Goal: Task Accomplishment & Management: Manage account settings

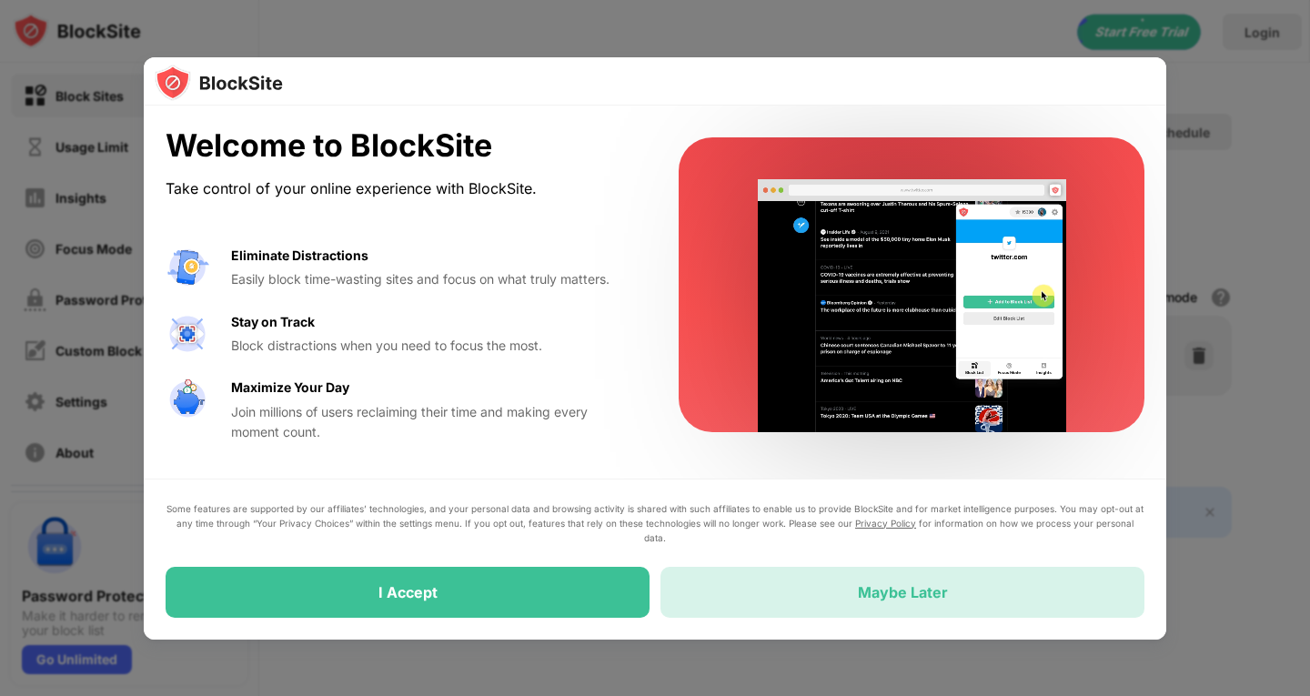
click at [784, 603] on div "Maybe Later" at bounding box center [902, 592] width 484 height 51
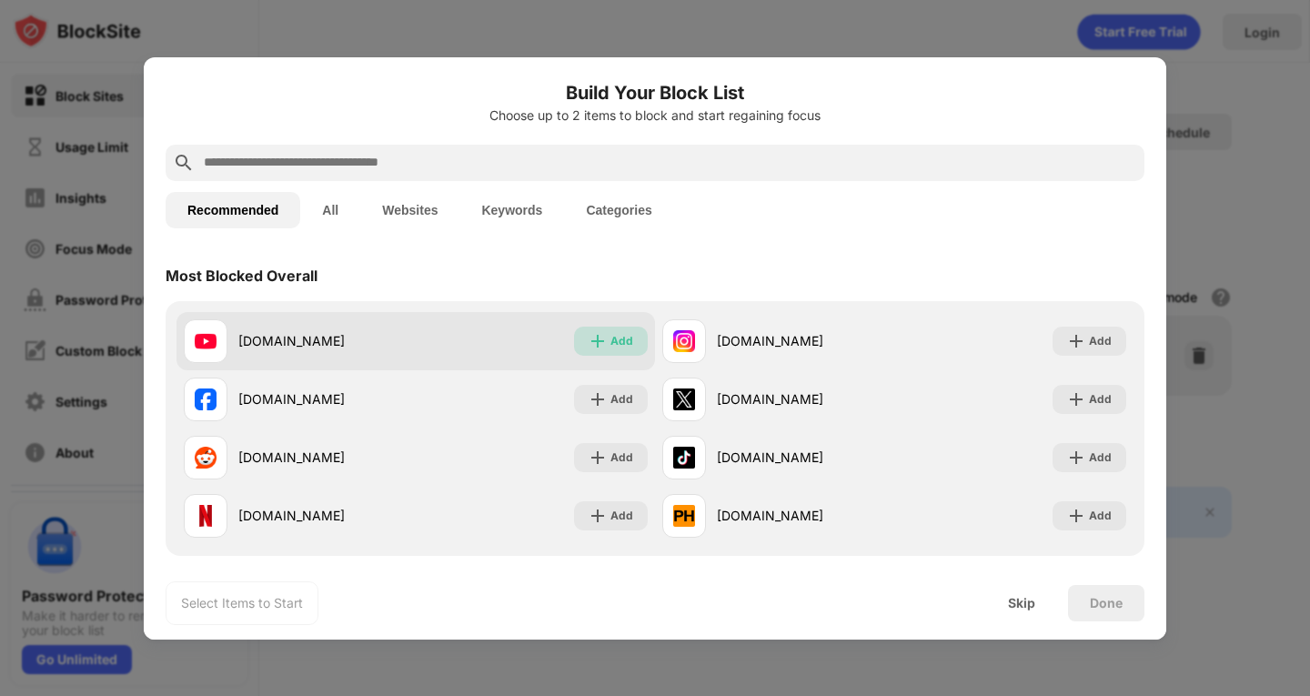
click at [626, 328] on div "Add" at bounding box center [611, 341] width 74 height 29
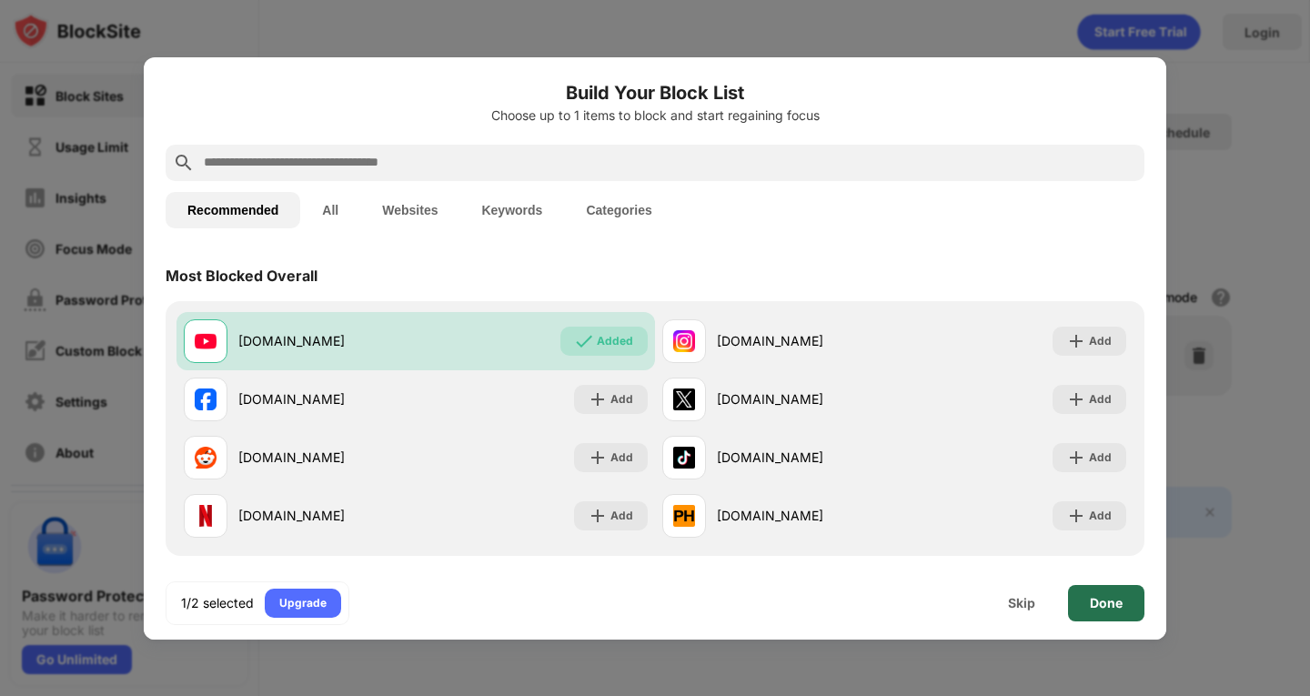
click at [1129, 598] on div "Done" at bounding box center [1106, 603] width 76 height 36
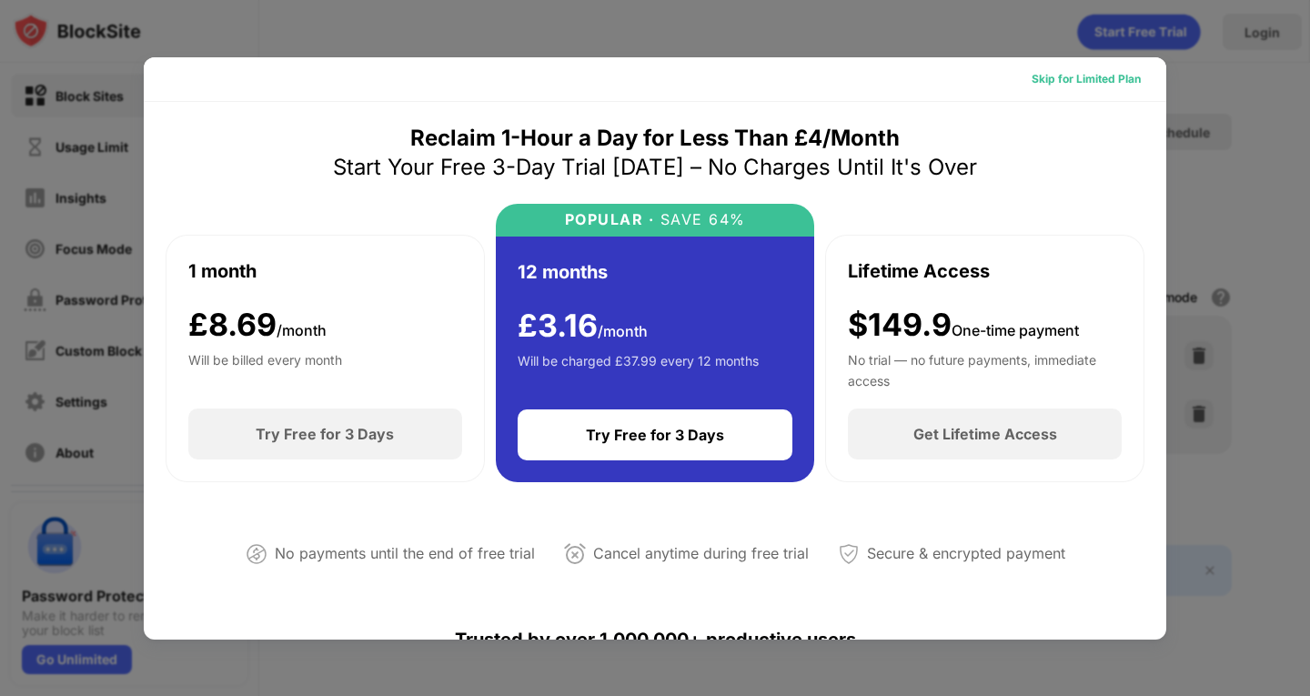
click at [1041, 74] on div "Skip for Limited Plan" at bounding box center [1086, 79] width 109 height 18
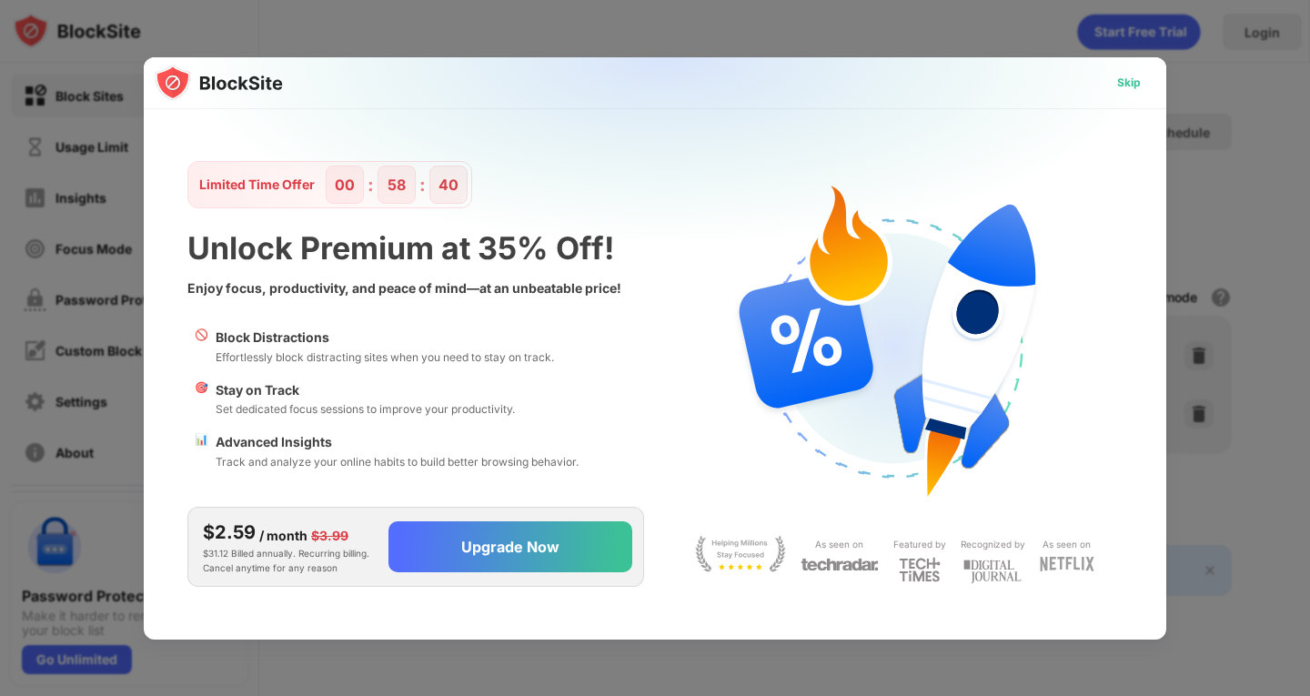
click at [1144, 68] on div "Skip" at bounding box center [1129, 82] width 53 height 29
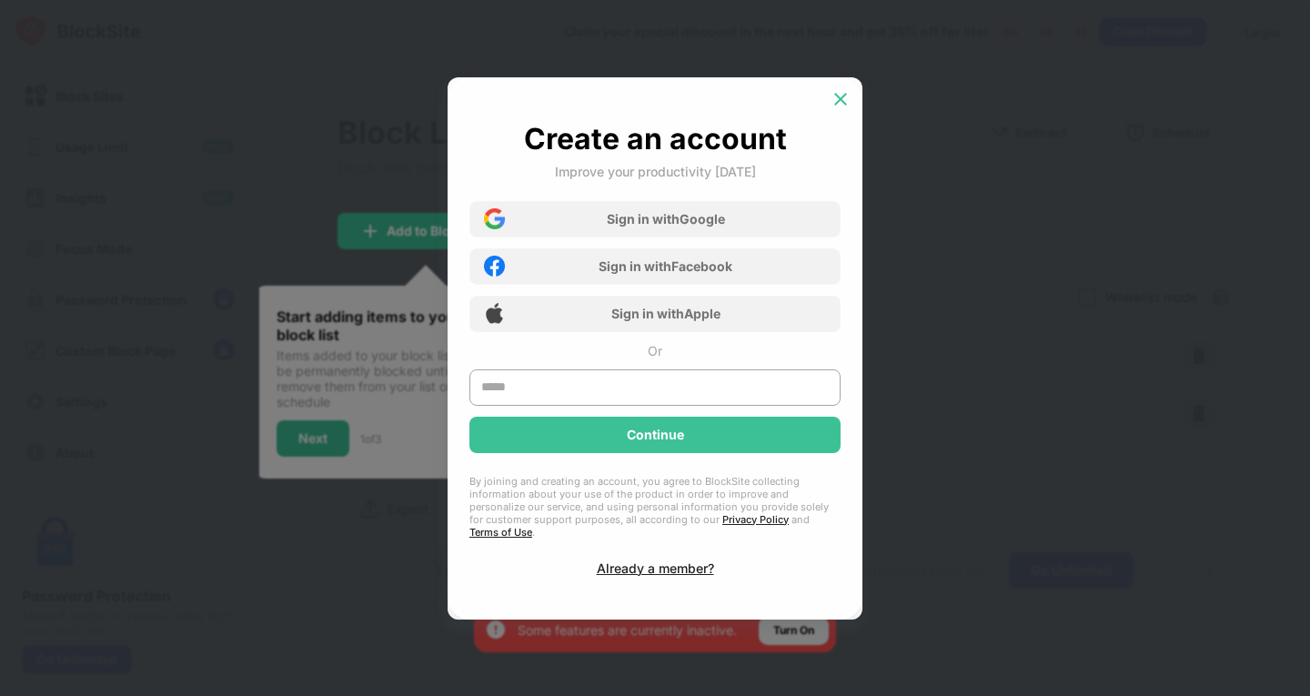
click at [843, 99] on img at bounding box center [841, 99] width 18 height 18
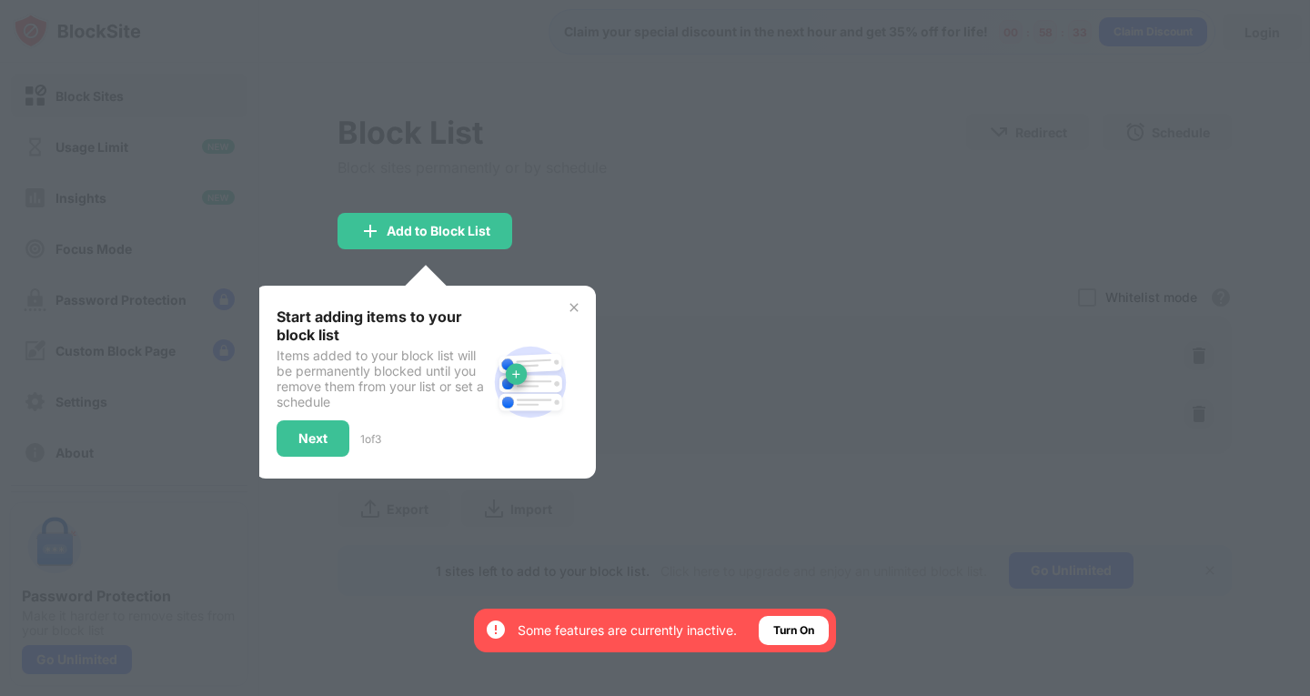
click at [578, 310] on img at bounding box center [574, 307] width 15 height 15
